Goal: Task Accomplishment & Management: Manage account settings

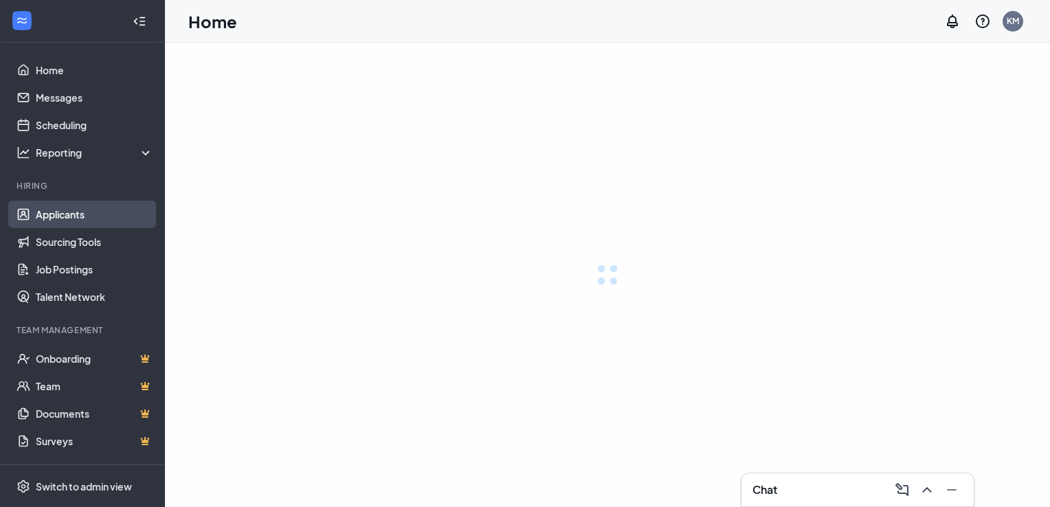
click at [38, 226] on link "Applicants" at bounding box center [95, 214] width 118 height 27
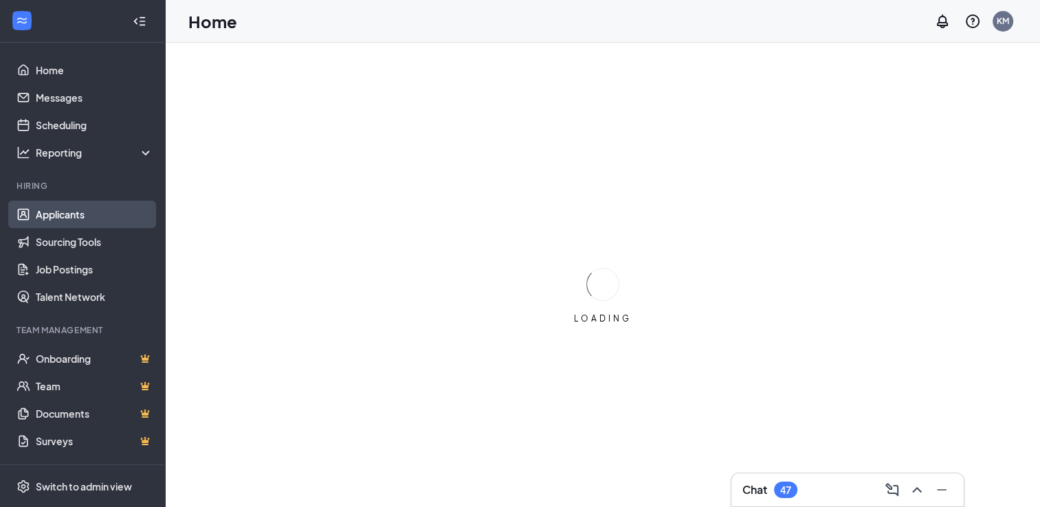
click at [41, 219] on link "Applicants" at bounding box center [95, 214] width 118 height 27
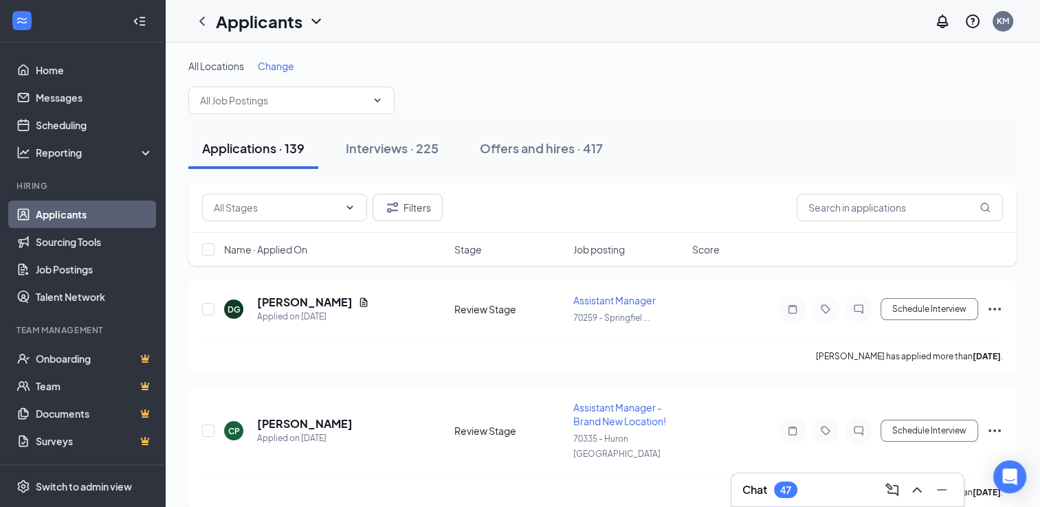
click at [309, 118] on div "Applications · 139 Interviews · 225 Offers and hires · 417" at bounding box center [602, 148] width 828 height 69
click at [305, 106] on input "text" at bounding box center [283, 100] width 166 height 15
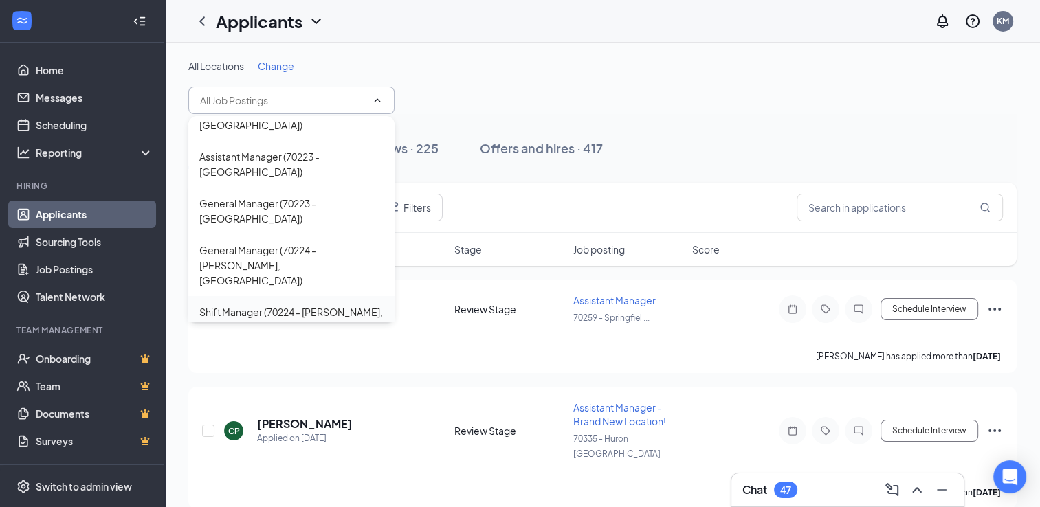
scroll to position [275, 0]
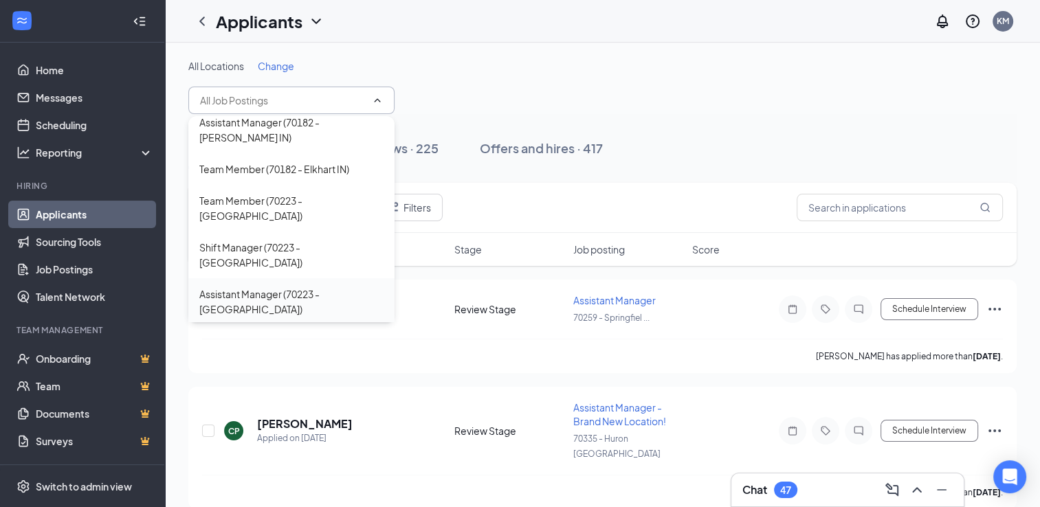
click at [327, 287] on div "Assistant Manager (70223 - [GEOGRAPHIC_DATA])" at bounding box center [291, 302] width 184 height 30
type input "Assistant Manager (70223 - [GEOGRAPHIC_DATA])"
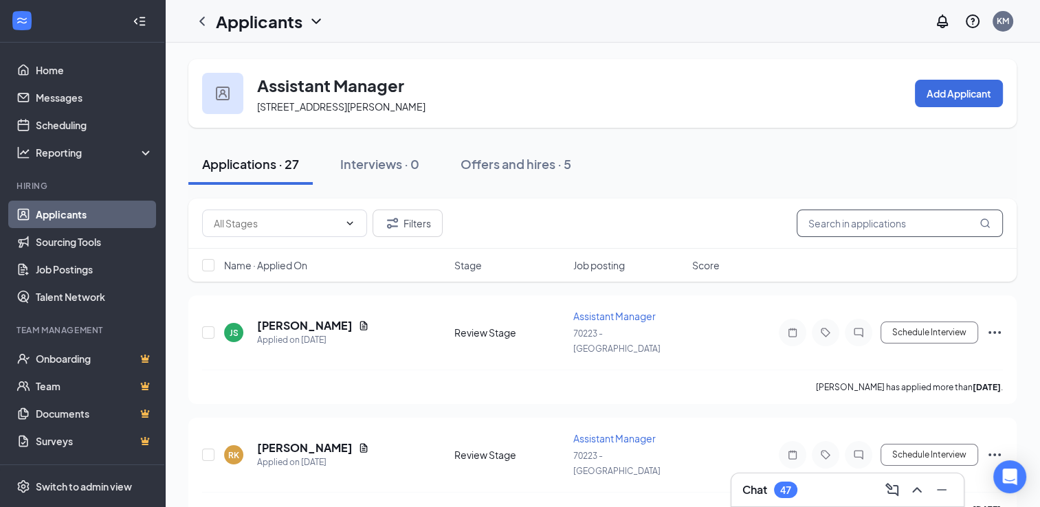
click at [872, 232] on input "text" at bounding box center [900, 223] width 206 height 27
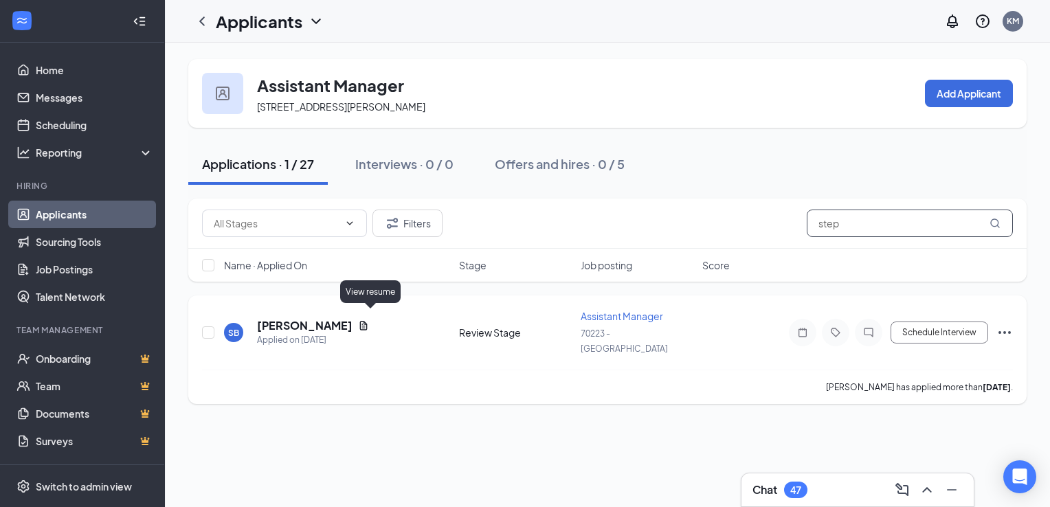
type input "step"
click at [369, 320] on icon "Document" at bounding box center [363, 325] width 11 height 11
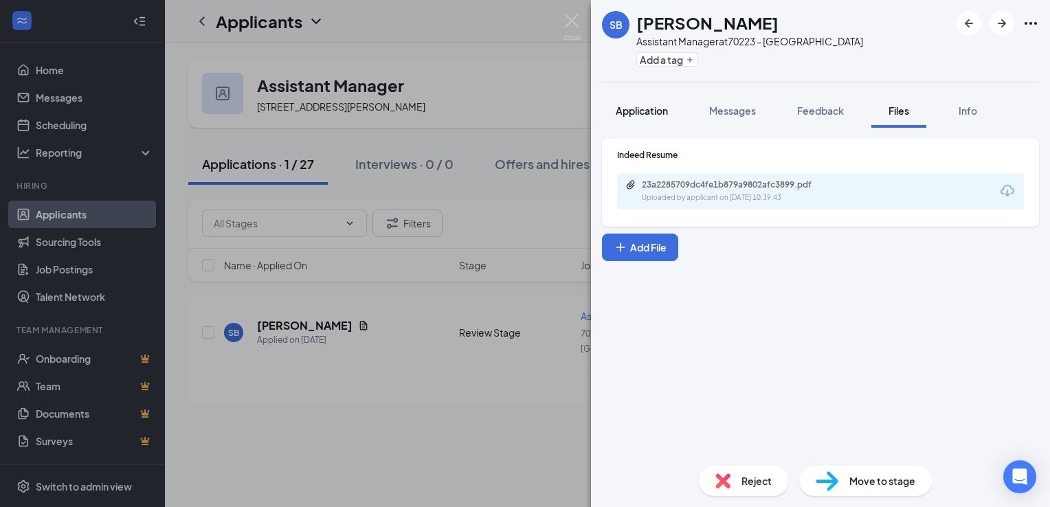
click at [659, 117] on div "Application" at bounding box center [642, 111] width 52 height 14
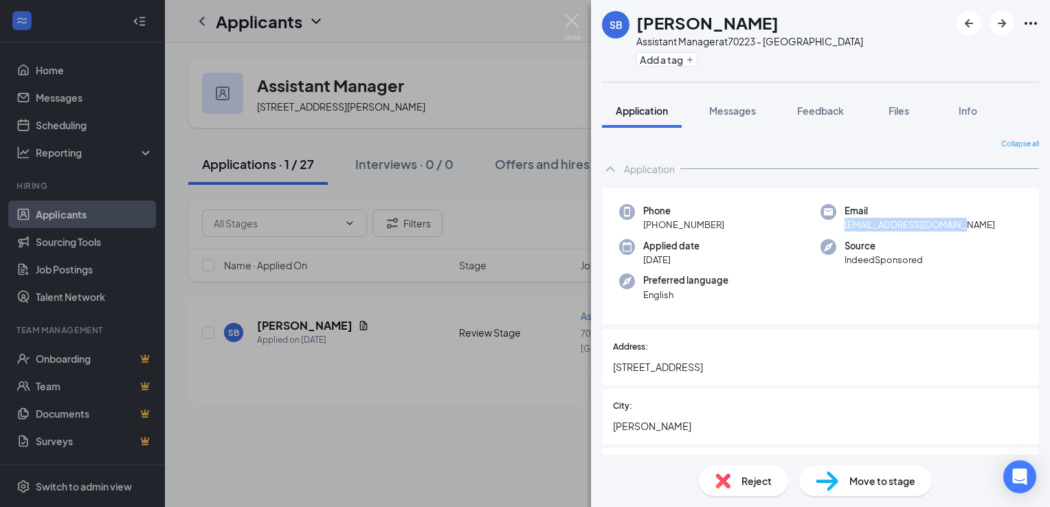
drag, startPoint x: 949, startPoint y: 225, endPoint x: 834, endPoint y: 225, distance: 114.8
click at [834, 225] on div "Email [EMAIL_ADDRESS][DOMAIN_NAME]" at bounding box center [921, 218] width 201 height 28
copy span "[EMAIL_ADDRESS][DOMAIN_NAME]"
click at [467, 151] on div "SB [PERSON_NAME] Assistant Manager at 70223 - Westland Add a tag Application Me…" at bounding box center [525, 253] width 1050 height 507
click at [470, 148] on div "SB [PERSON_NAME] Assistant Manager at 70223 - Westland Add a tag Application Me…" at bounding box center [525, 253] width 1050 height 507
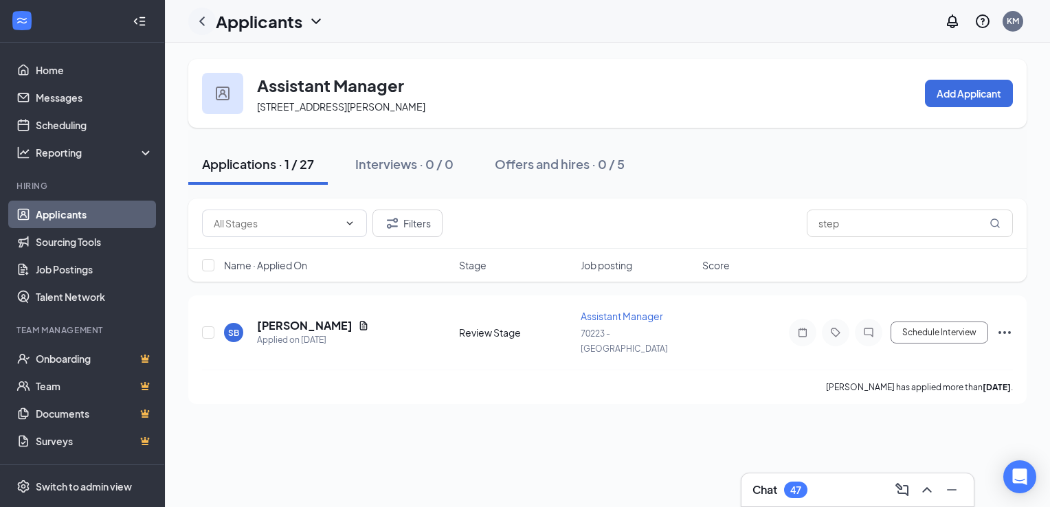
click at [198, 16] on icon "ChevronLeft" at bounding box center [202, 21] width 16 height 16
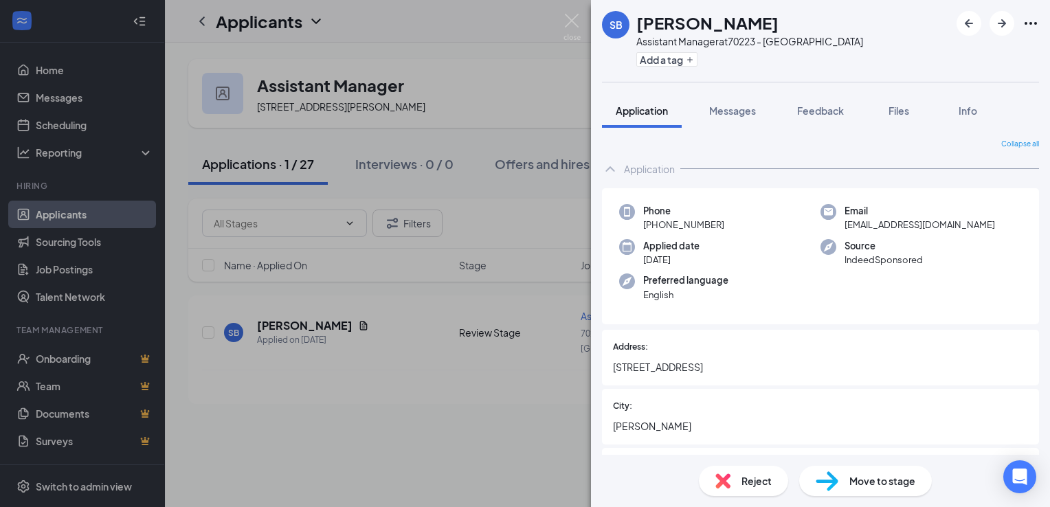
click at [465, 71] on div "SB [PERSON_NAME] Assistant Manager at 70223 - Westland Add a tag Application Me…" at bounding box center [525, 253] width 1050 height 507
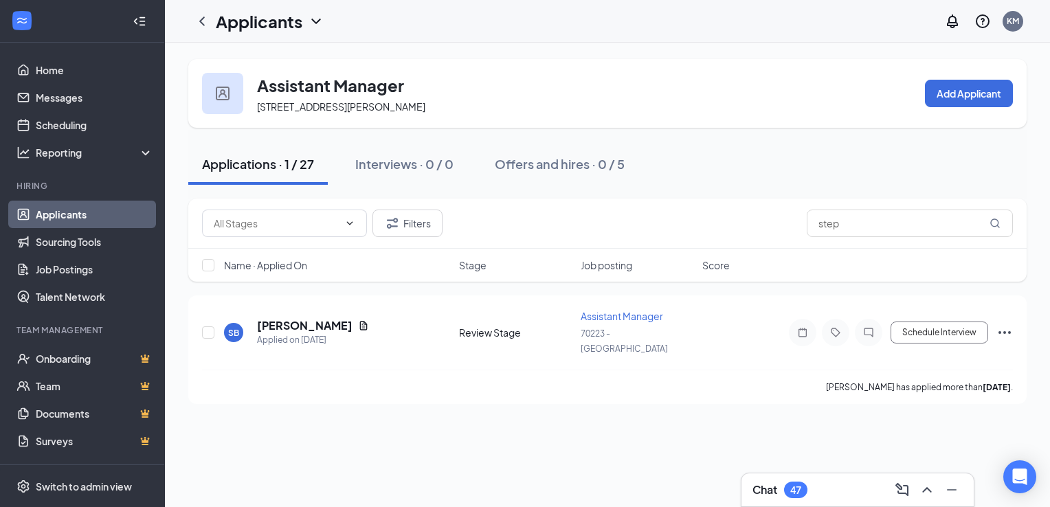
click at [318, 22] on icon "ChevronDown" at bounding box center [315, 21] width 9 height 5
click at [204, 21] on icon "ChevronLeft" at bounding box center [202, 21] width 16 height 16
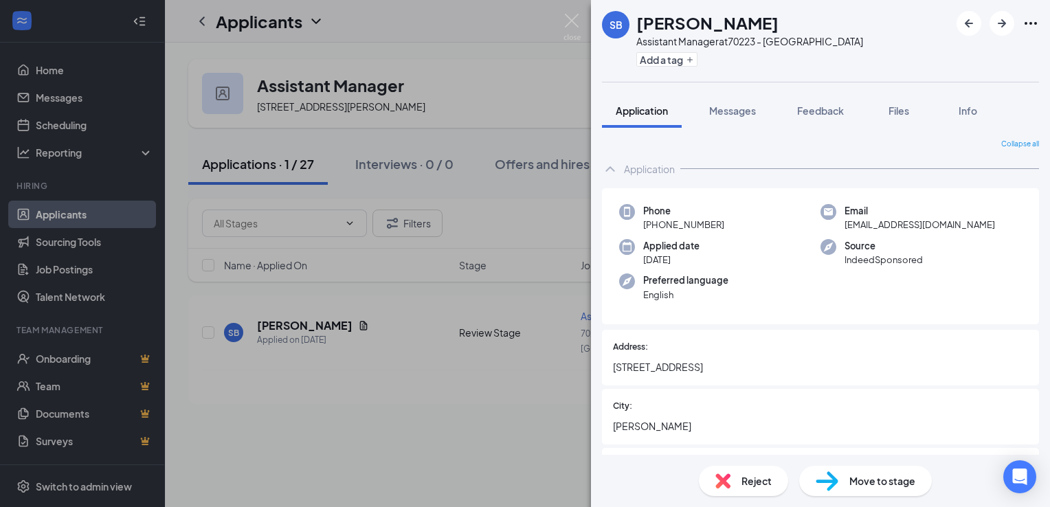
click at [56, 214] on div "SB [PERSON_NAME] Assistant Manager at 70223 - Westland Add a tag Application Me…" at bounding box center [525, 253] width 1050 height 507
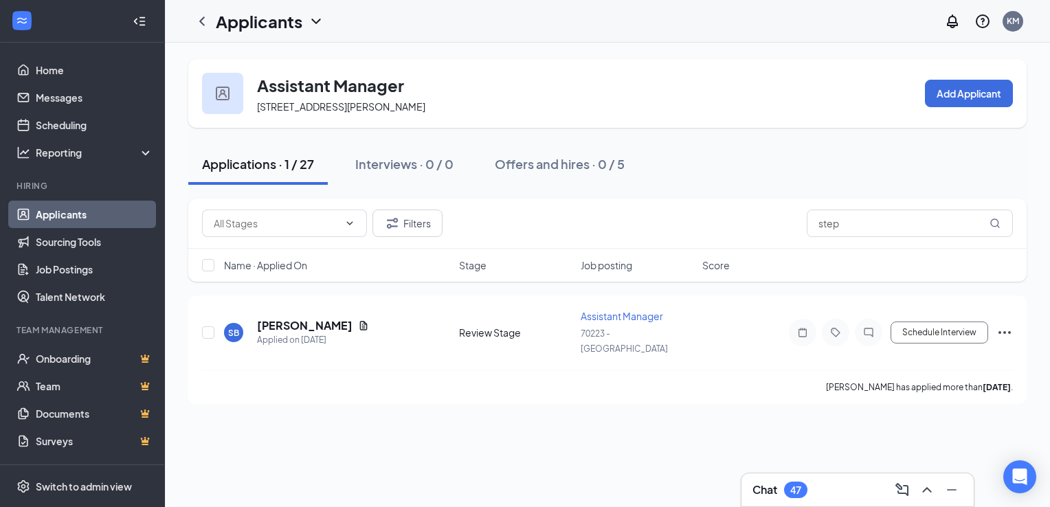
click at [56, 214] on link "Applicants" at bounding box center [95, 214] width 118 height 27
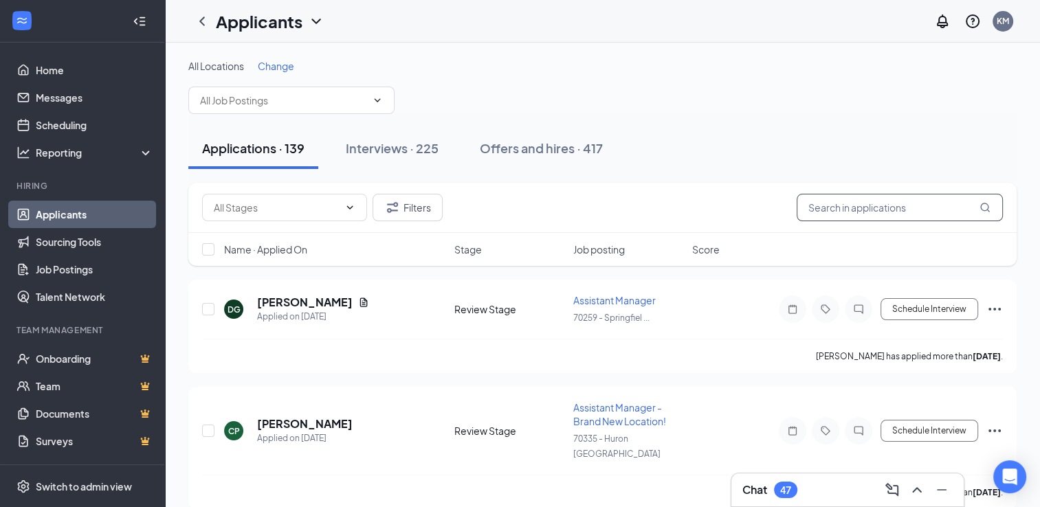
click at [960, 212] on input "text" at bounding box center [900, 207] width 206 height 27
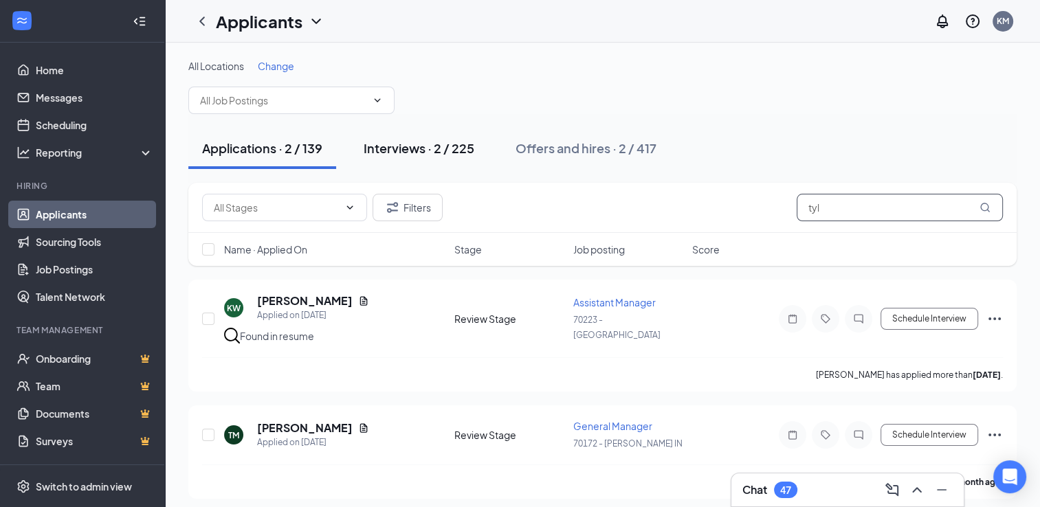
type input "tyl"
click at [426, 144] on div "Interviews · 2 / 225" at bounding box center [419, 148] width 111 height 17
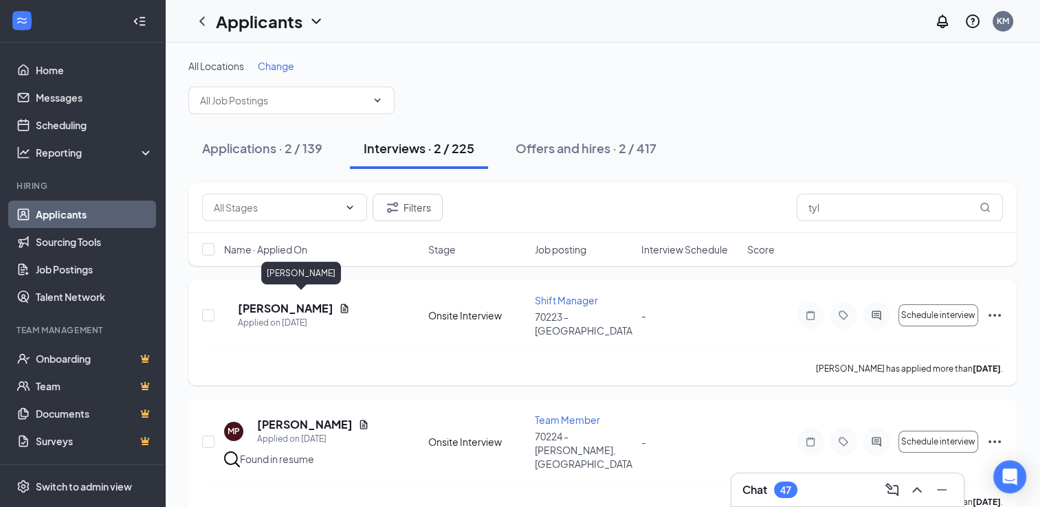
click at [300, 307] on h5 "[PERSON_NAME]" at bounding box center [286, 308] width 96 height 15
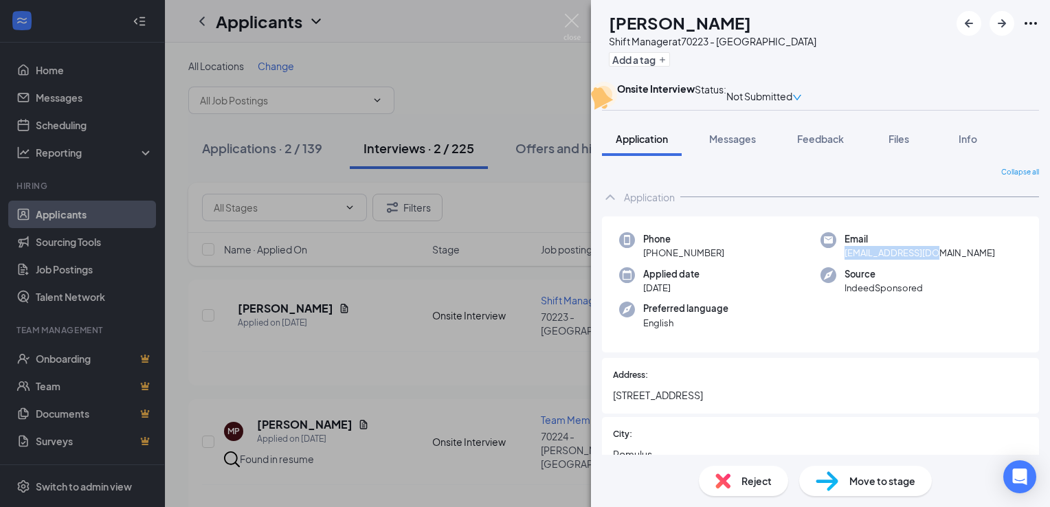
drag, startPoint x: 908, startPoint y: 283, endPoint x: 839, endPoint y: 285, distance: 68.8
click at [845, 260] on span "[EMAIL_ADDRESS][DOMAIN_NAME]" at bounding box center [920, 253] width 151 height 14
copy span "[EMAIL_ADDRESS][DOMAIN_NAME]"
click at [574, 23] on img at bounding box center [572, 27] width 17 height 27
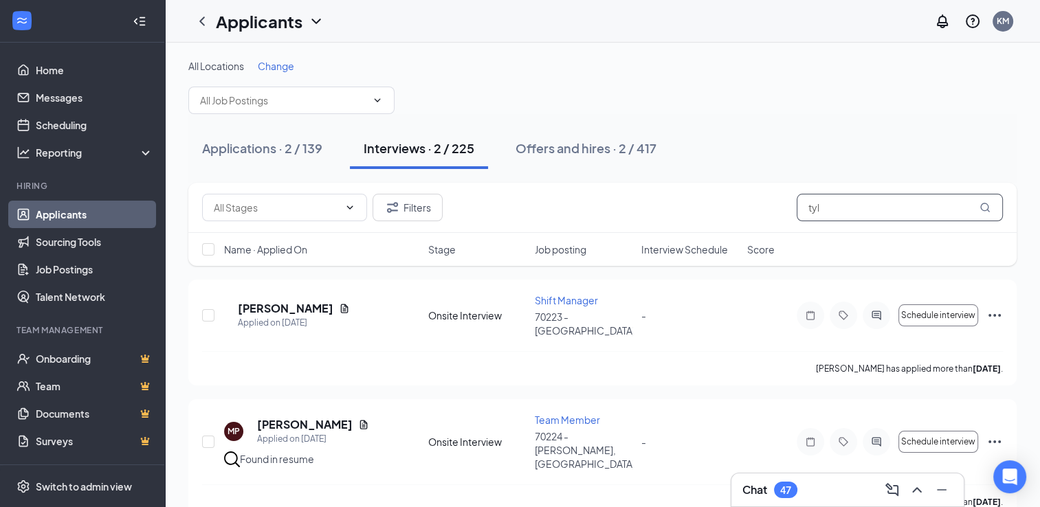
drag, startPoint x: 839, startPoint y: 213, endPoint x: 753, endPoint y: 216, distance: 86.0
click at [753, 216] on div "Filters tyl" at bounding box center [602, 207] width 801 height 27
type input "[PERSON_NAME]"
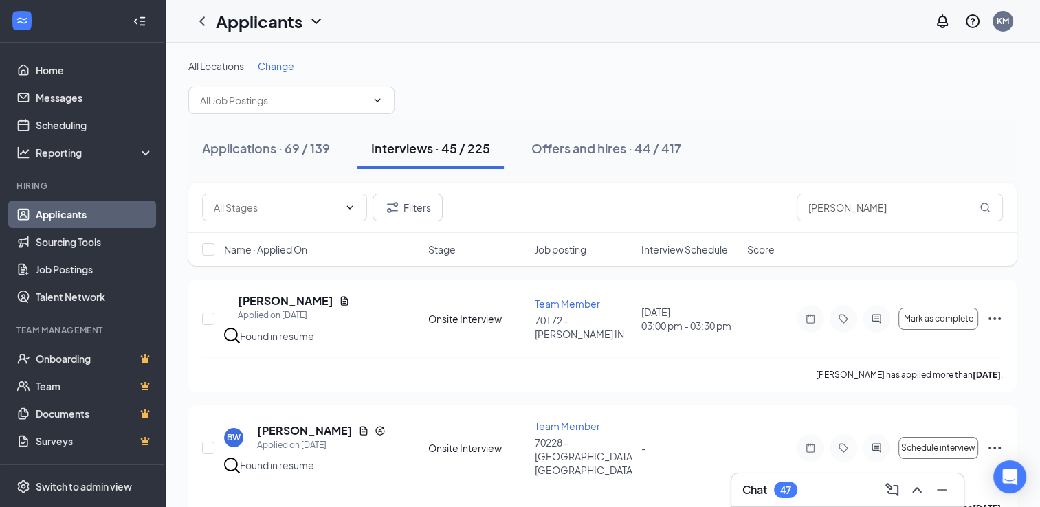
click at [333, 144] on button "Applications · 69 / 139" at bounding box center [265, 148] width 155 height 41
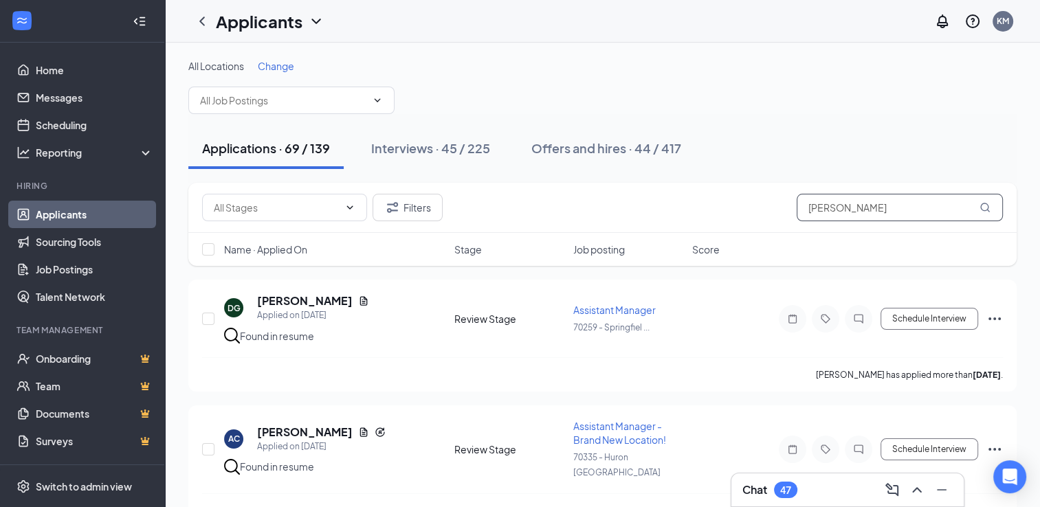
type input "[PERSON_NAME]"
click at [318, 16] on icon "ChevronDown" at bounding box center [316, 21] width 16 height 16
click at [533, 104] on div "All Locations Change" at bounding box center [602, 86] width 828 height 55
click at [423, 213] on button "Filters" at bounding box center [408, 207] width 70 height 27
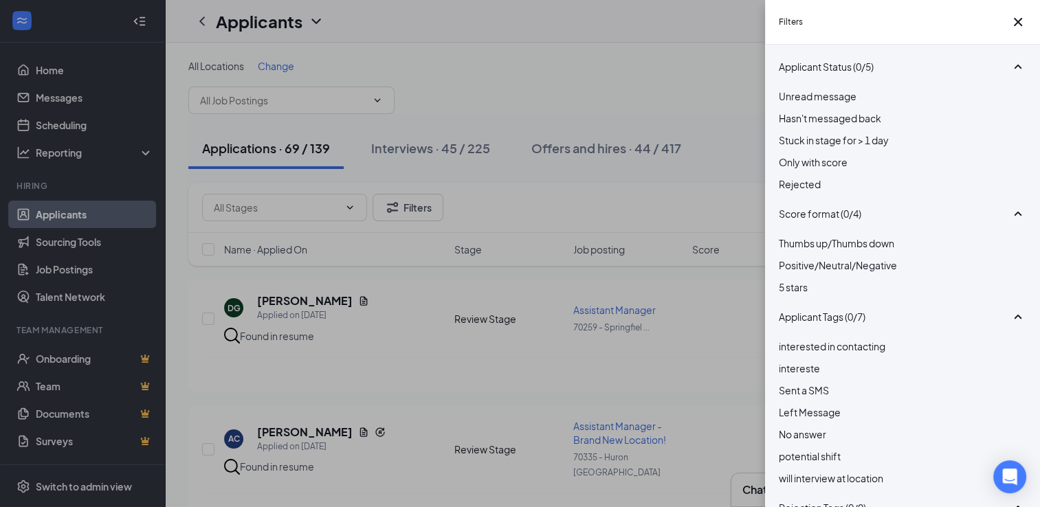
click at [785, 177] on div at bounding box center [902, 177] width 247 height 0
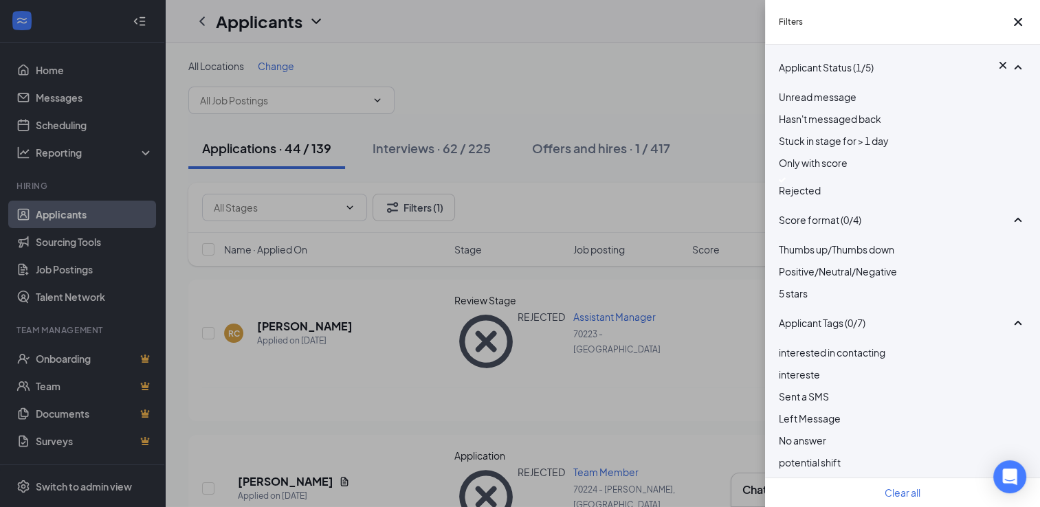
click at [668, 199] on div "Filters Applicant Status (1/5) Unread message Hasn't messaged back Stuck in sta…" at bounding box center [520, 253] width 1040 height 507
click at [1018, 28] on icon "Cross" at bounding box center [1018, 22] width 16 height 16
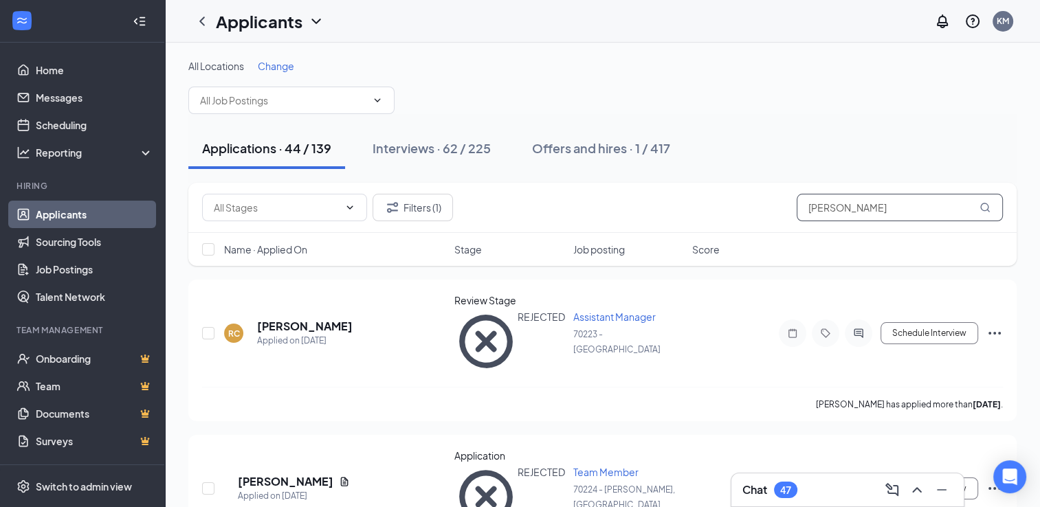
click at [911, 201] on input "[PERSON_NAME]" at bounding box center [900, 207] width 206 height 27
click at [444, 153] on div "Interviews · 62 / 225" at bounding box center [432, 148] width 118 height 17
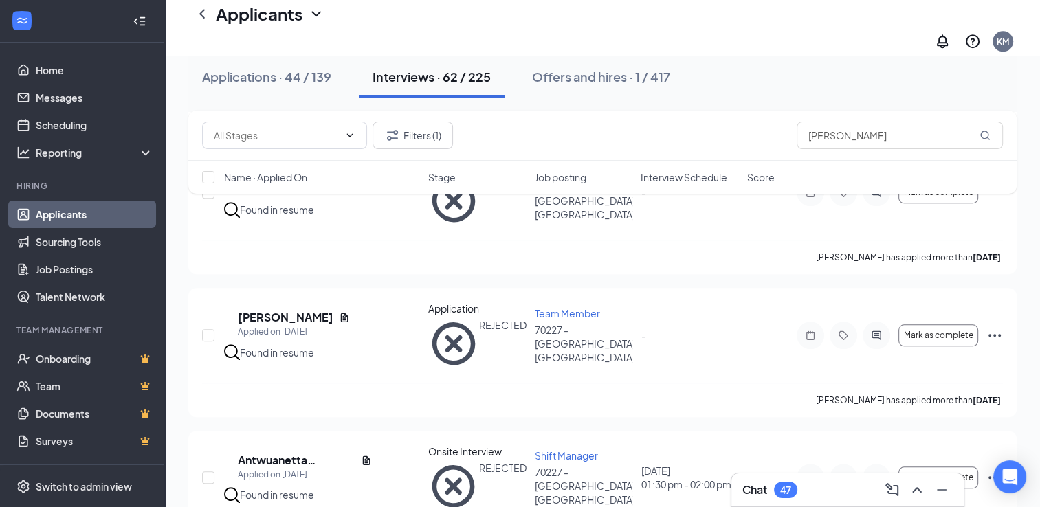
scroll to position [1443, 0]
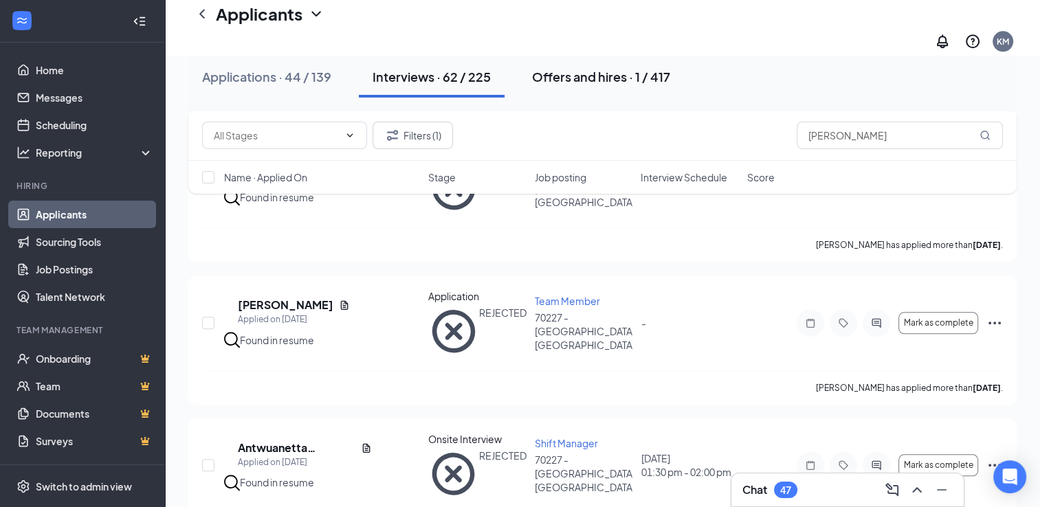
click at [591, 76] on div "Offers and hires · 1 / 417" at bounding box center [601, 76] width 138 height 17
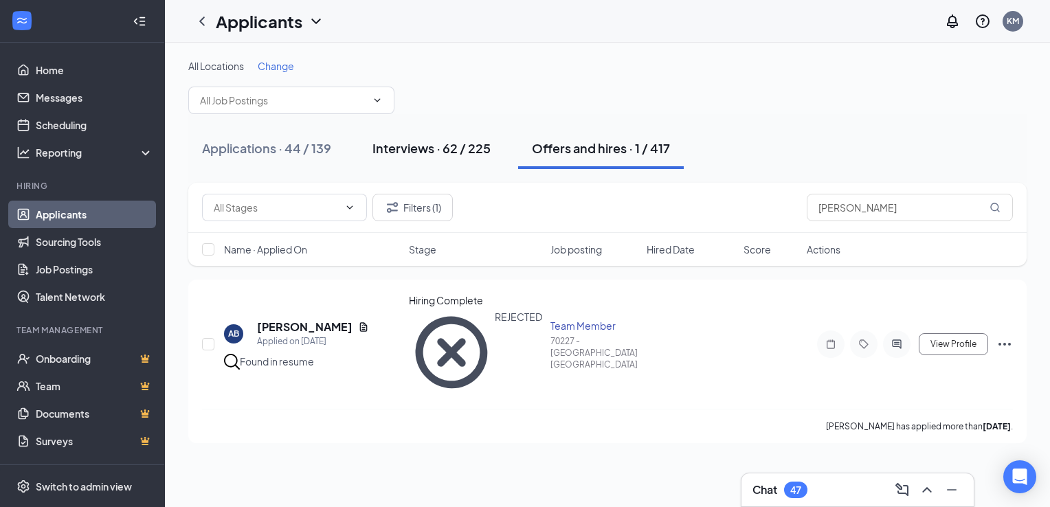
click at [456, 144] on div "Interviews · 62 / 225" at bounding box center [432, 148] width 118 height 17
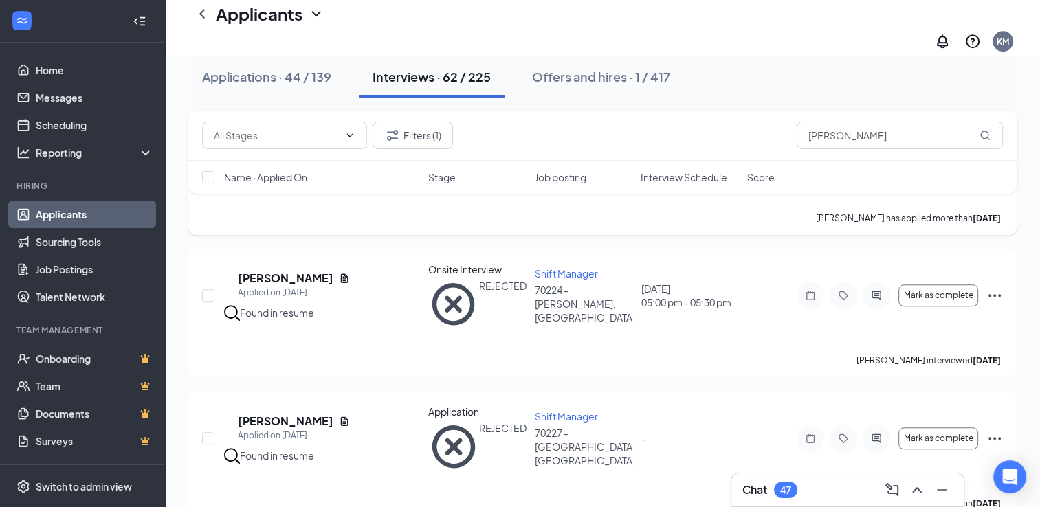
scroll to position [962, 0]
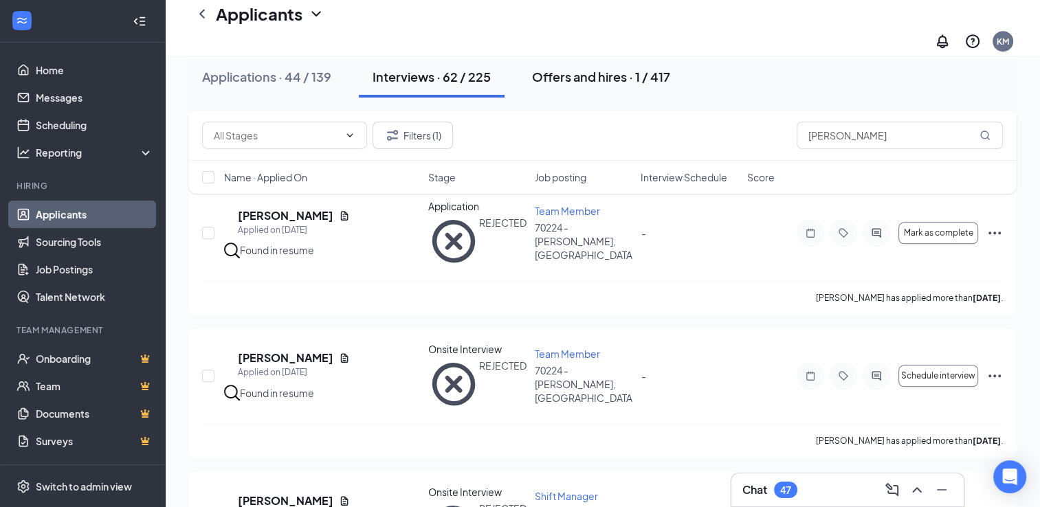
click at [587, 65] on button "Offers and hires · 1 / 417" at bounding box center [601, 76] width 166 height 41
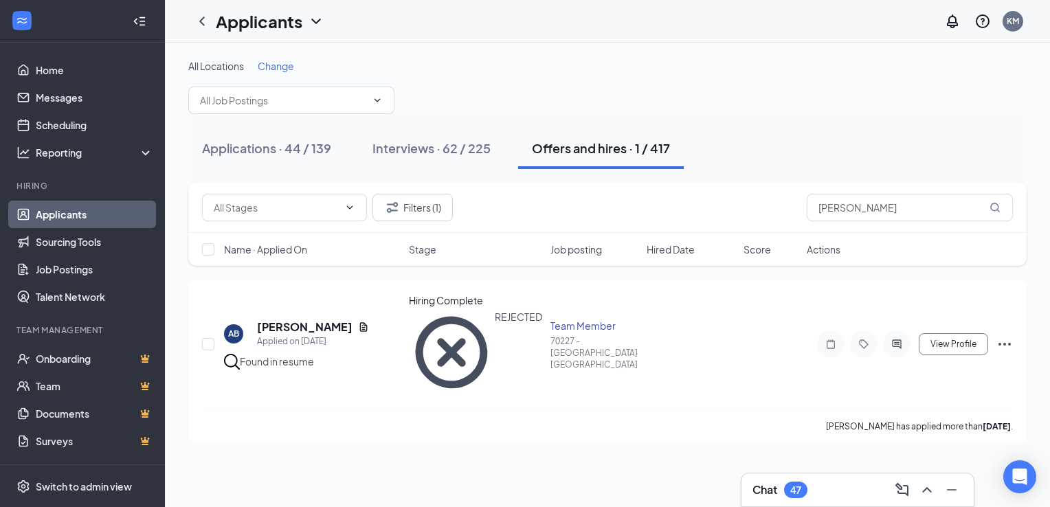
click at [272, 76] on div "All Locations Change" at bounding box center [607, 86] width 839 height 55
click at [277, 67] on span "Change" at bounding box center [276, 66] width 36 height 12
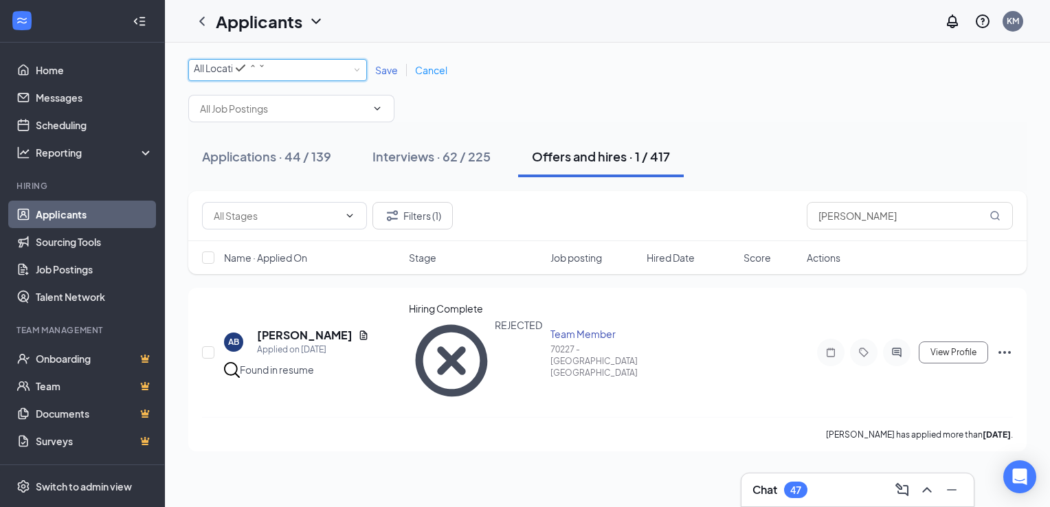
click at [266, 76] on div "All Locations" at bounding box center [230, 68] width 72 height 16
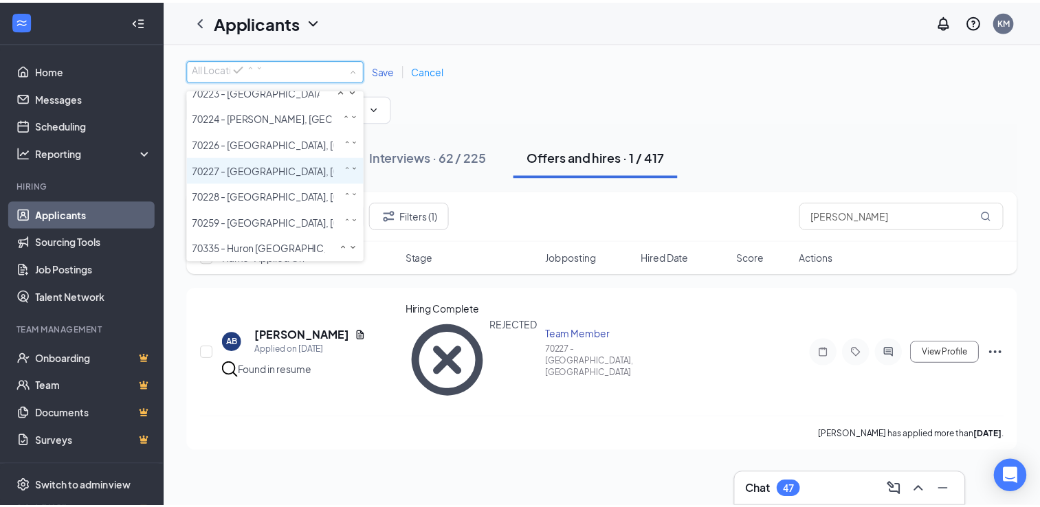
scroll to position [20, 0]
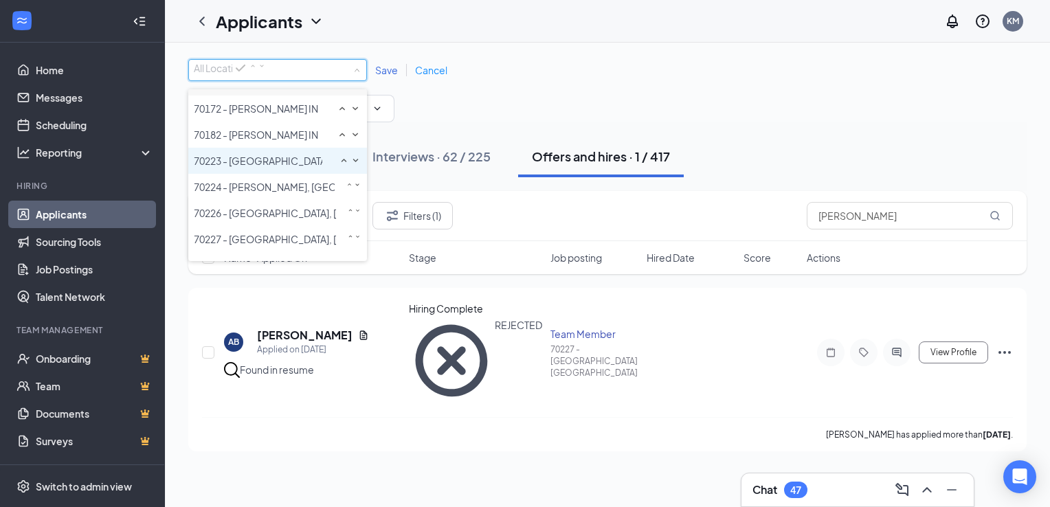
click at [245, 167] on span "70223 - [GEOGRAPHIC_DATA]" at bounding box center [261, 161] width 135 height 12
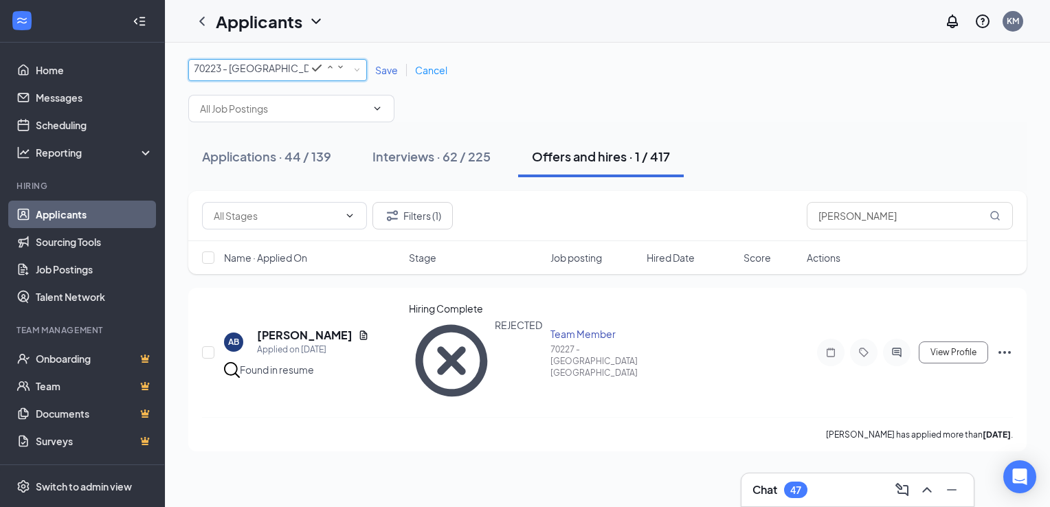
click at [379, 72] on span "Save" at bounding box center [386, 70] width 23 height 12
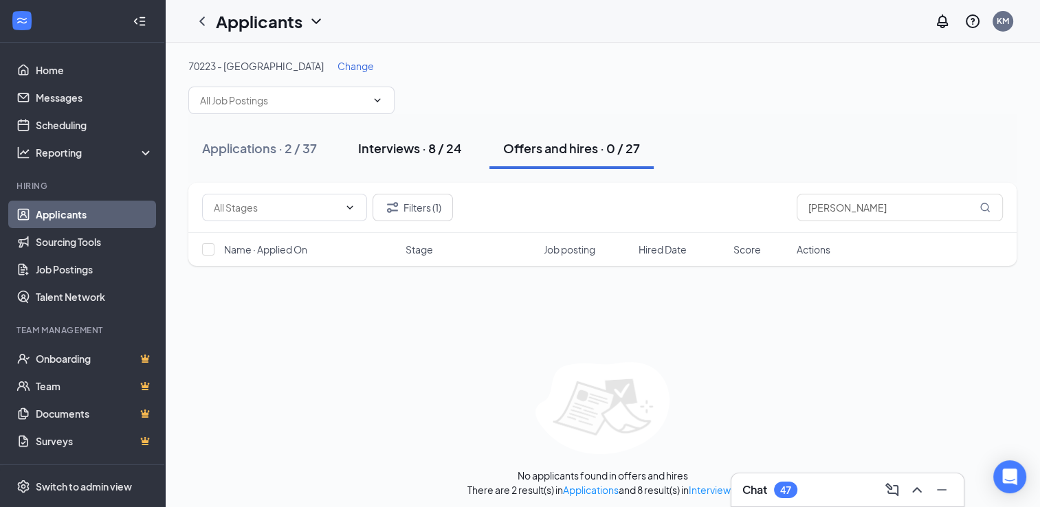
click at [401, 150] on div "Interviews · 8 / 24" at bounding box center [410, 148] width 104 height 17
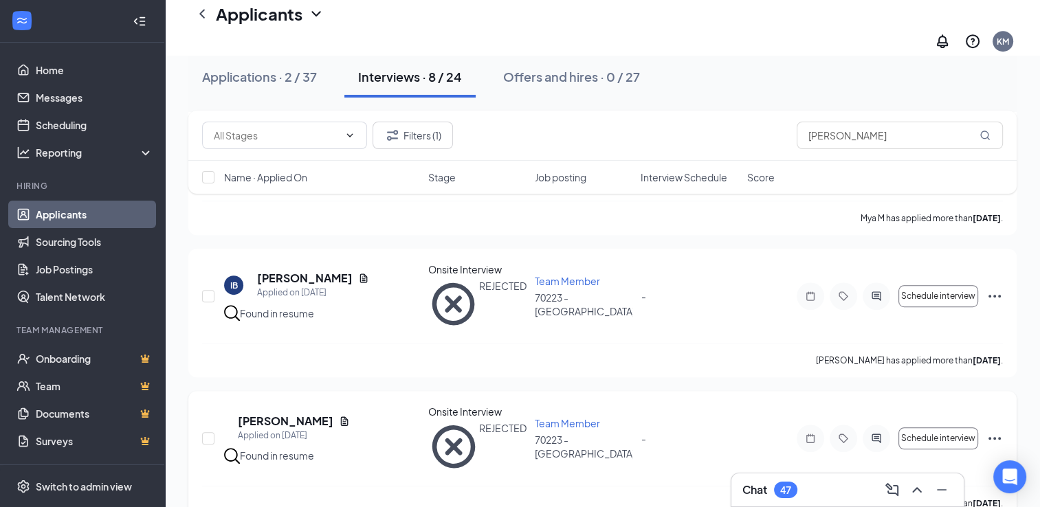
scroll to position [763, 0]
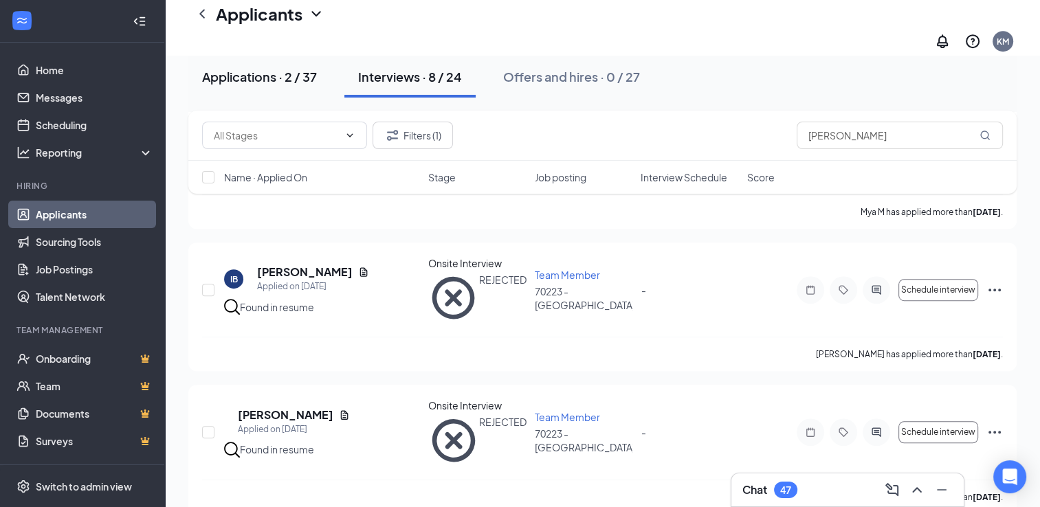
click at [295, 83] on div "Applications · 2 / 37" at bounding box center [259, 76] width 115 height 17
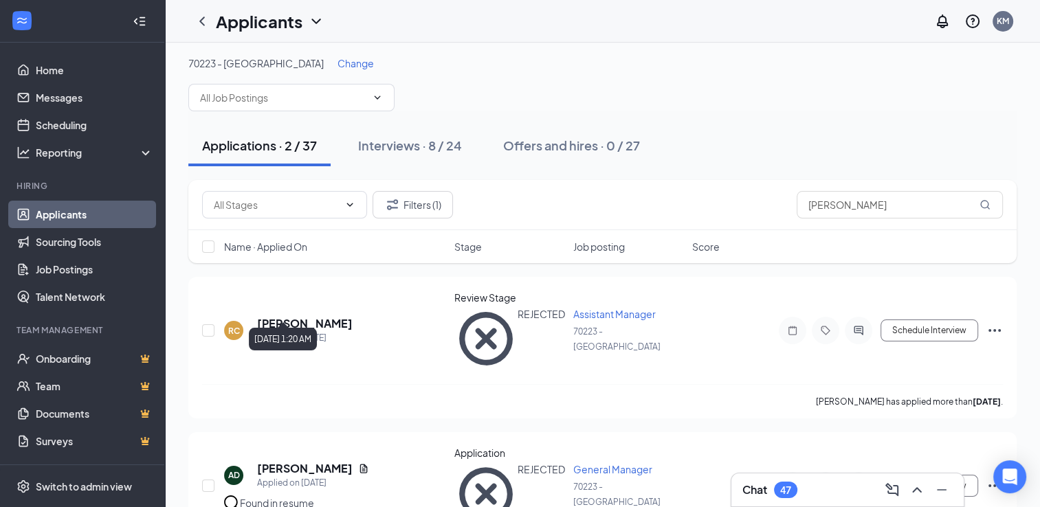
scroll to position [3, 0]
click at [857, 195] on input "[PERSON_NAME]" at bounding box center [900, 203] width 206 height 27
